Goal: Task Accomplishment & Management: Manage account settings

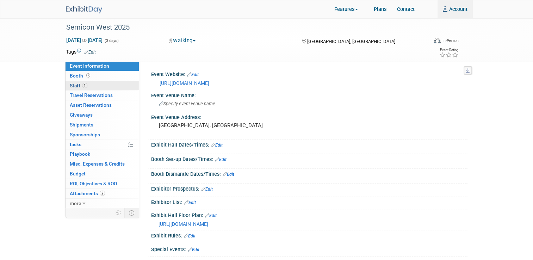
type input "amlance@trexon.com"
click at [75, 87] on span "Staff 1" at bounding box center [79, 86] width 18 height 6
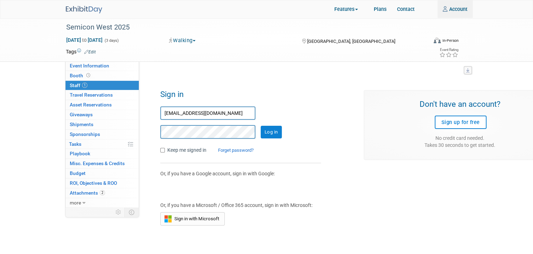
click at [277, 133] on input "Log in" at bounding box center [270, 132] width 21 height 13
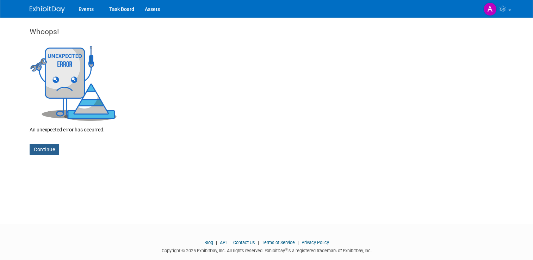
click at [37, 150] on link "Continue" at bounding box center [45, 149] width 30 height 11
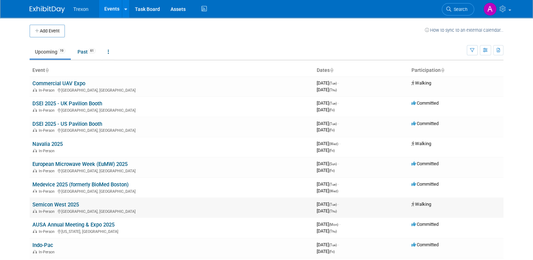
click at [35, 203] on link "Semicon West 2025" at bounding box center [55, 204] width 46 height 6
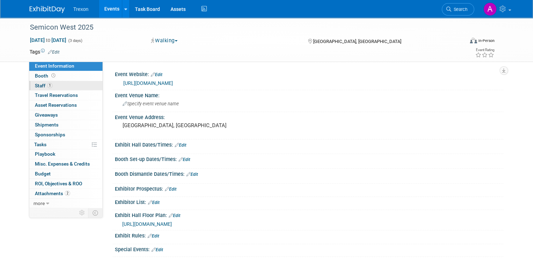
click at [35, 86] on span "Staff 1" at bounding box center [44, 86] width 18 height 6
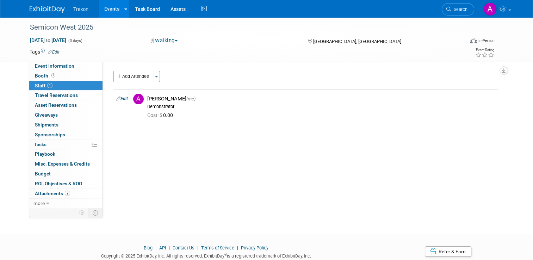
click at [45, 11] on img at bounding box center [47, 9] width 35 height 7
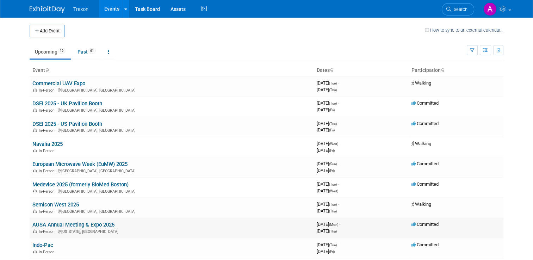
click at [52, 225] on link "AUSA Annual Meeting & Expo 2025" at bounding box center [73, 224] width 82 height 6
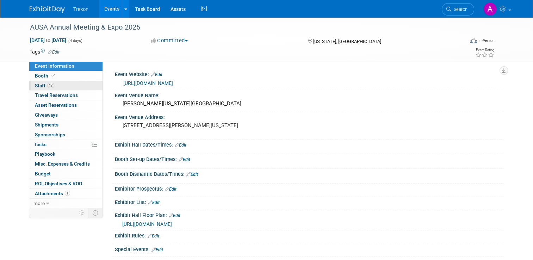
click at [37, 87] on span "Staff 17" at bounding box center [44, 86] width 19 height 6
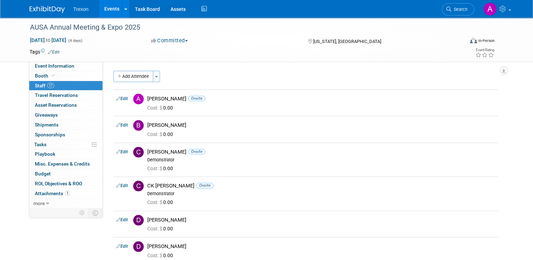
click at [43, 10] on img at bounding box center [47, 9] width 35 height 7
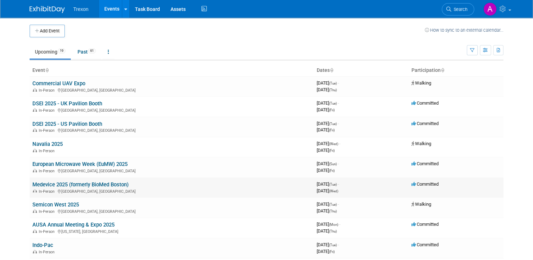
click at [44, 184] on link "Medevice 2025 (formerly BioMed Boston)" at bounding box center [80, 184] width 96 height 6
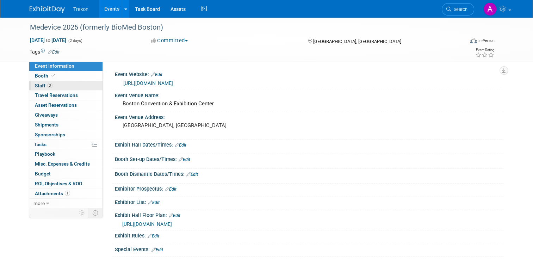
click at [37, 87] on span "Staff 3" at bounding box center [44, 86] width 18 height 6
